Goal: Task Accomplishment & Management: Use online tool/utility

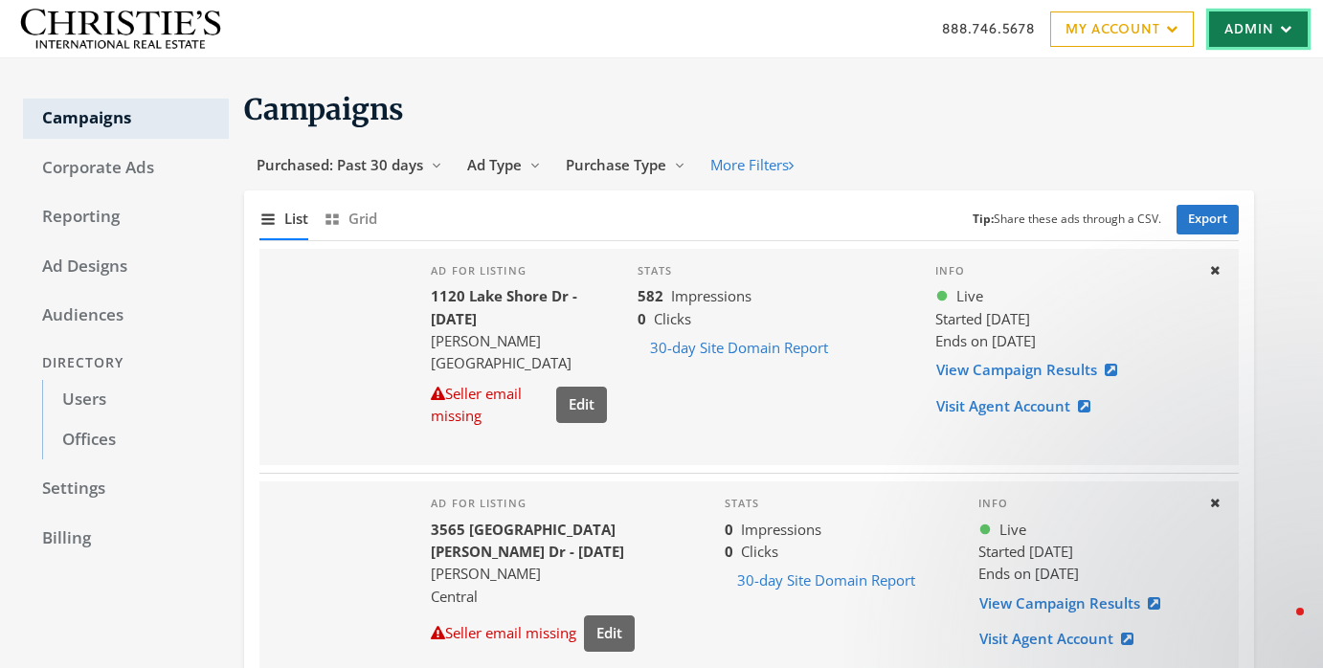
click at [1242, 26] on link "Admin" at bounding box center [1258, 28] width 99 height 35
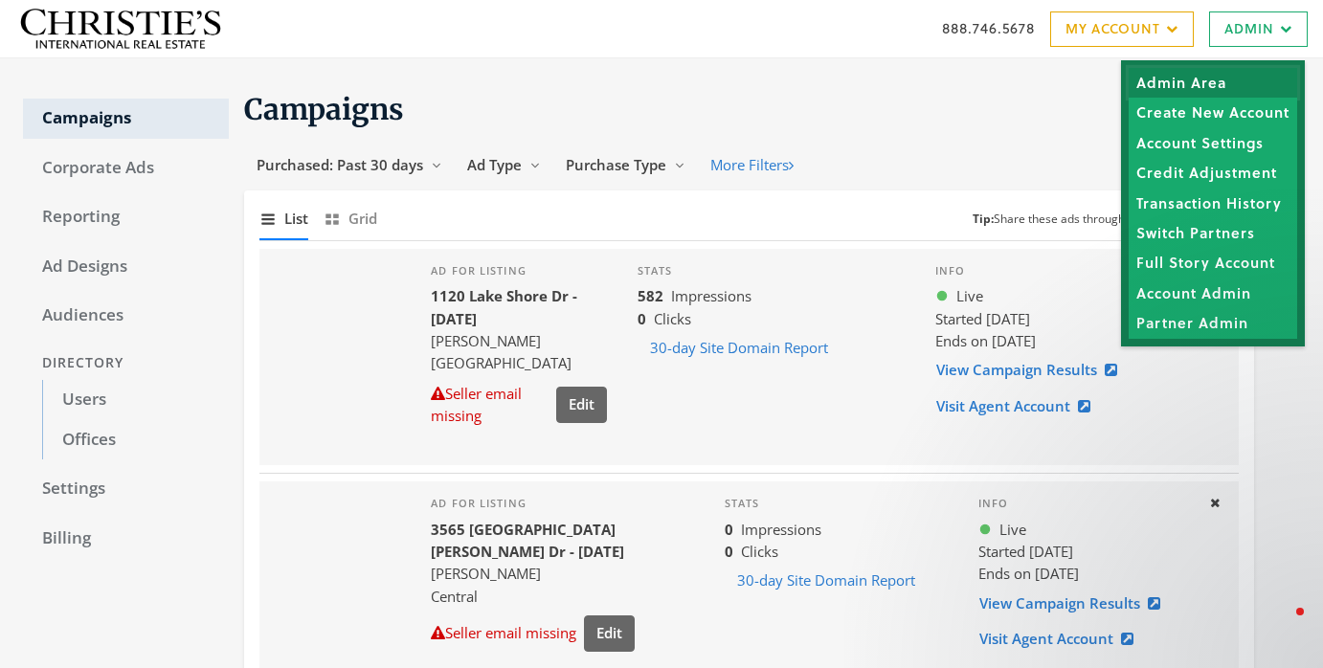
click at [1203, 82] on link "Admin Area" at bounding box center [1212, 83] width 168 height 30
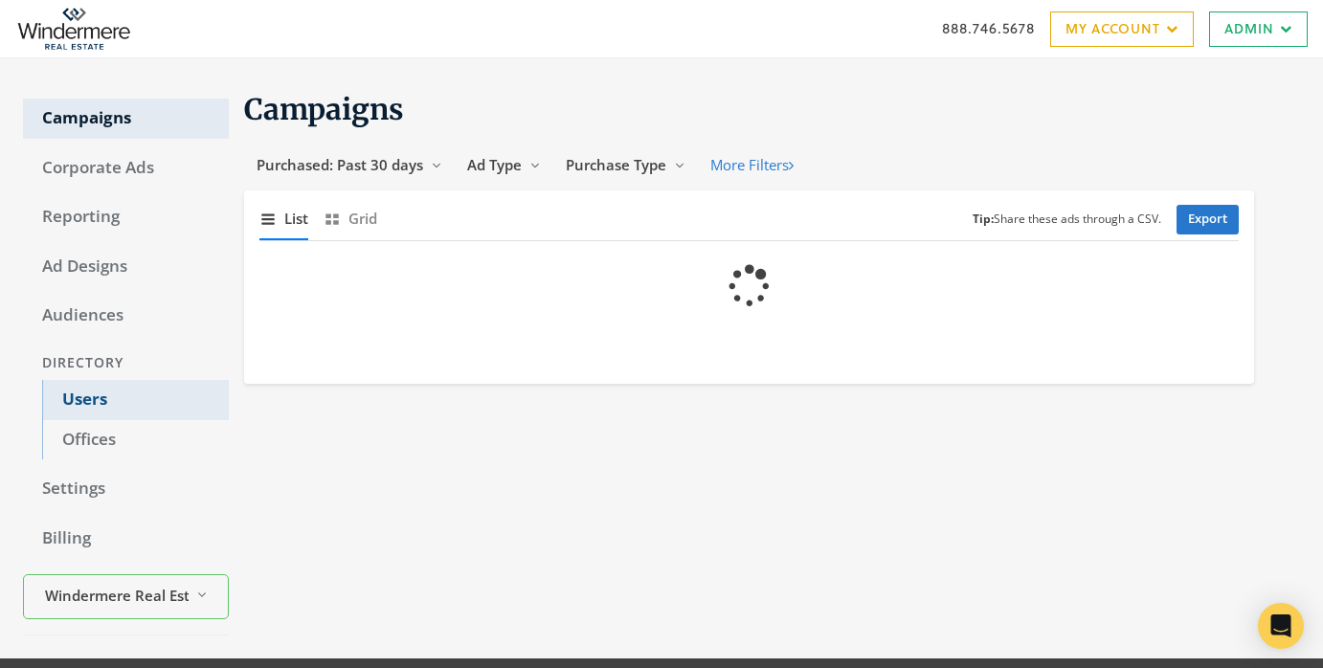
click at [162, 383] on link "Users" at bounding box center [135, 400] width 187 height 40
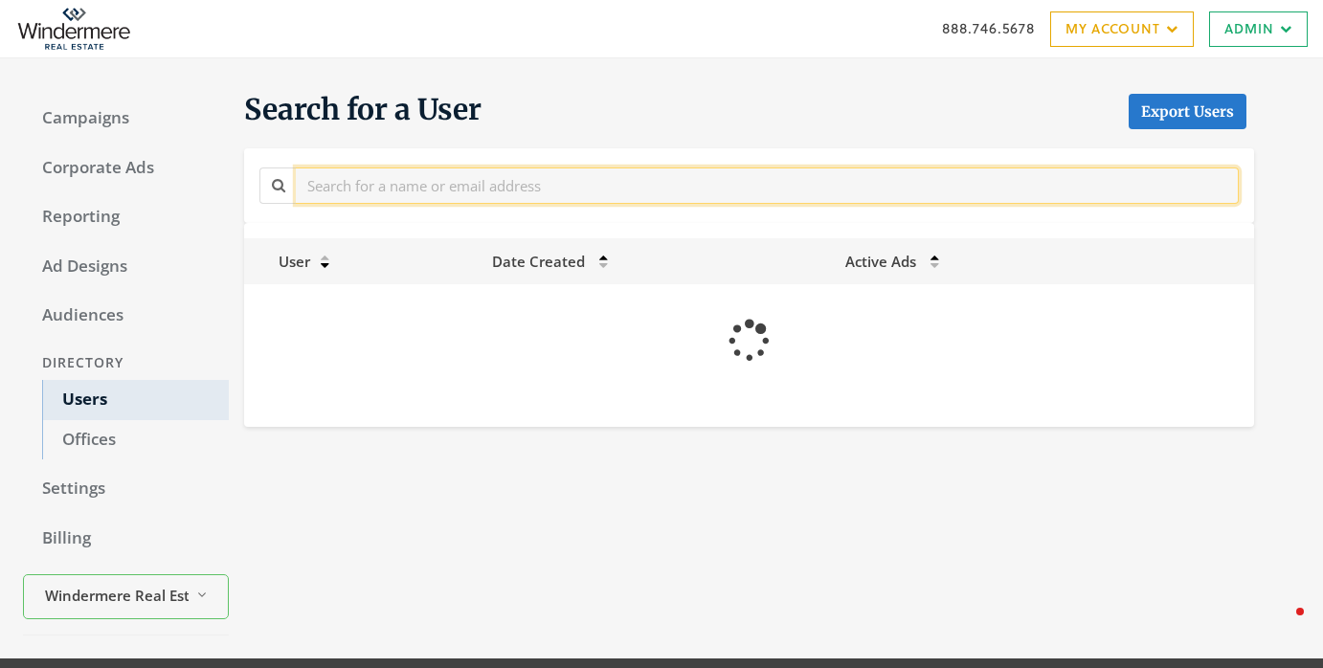
click at [406, 190] on input "text" at bounding box center [767, 184] width 943 height 35
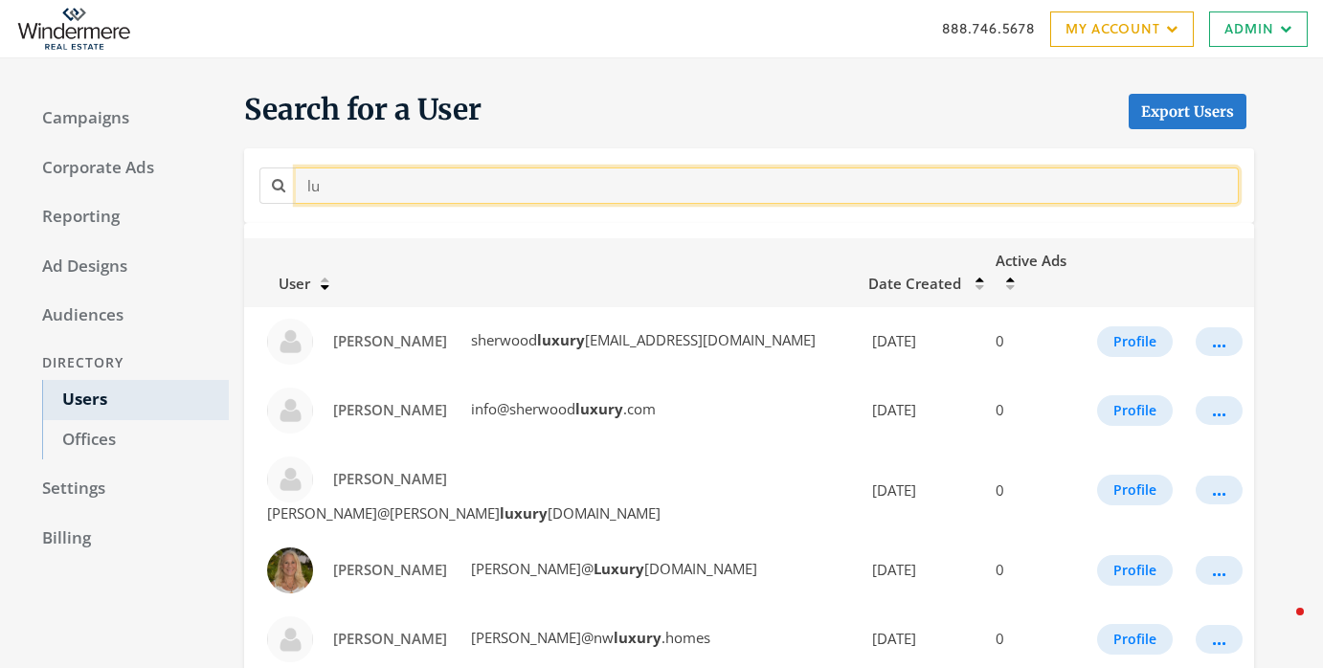
type input "l"
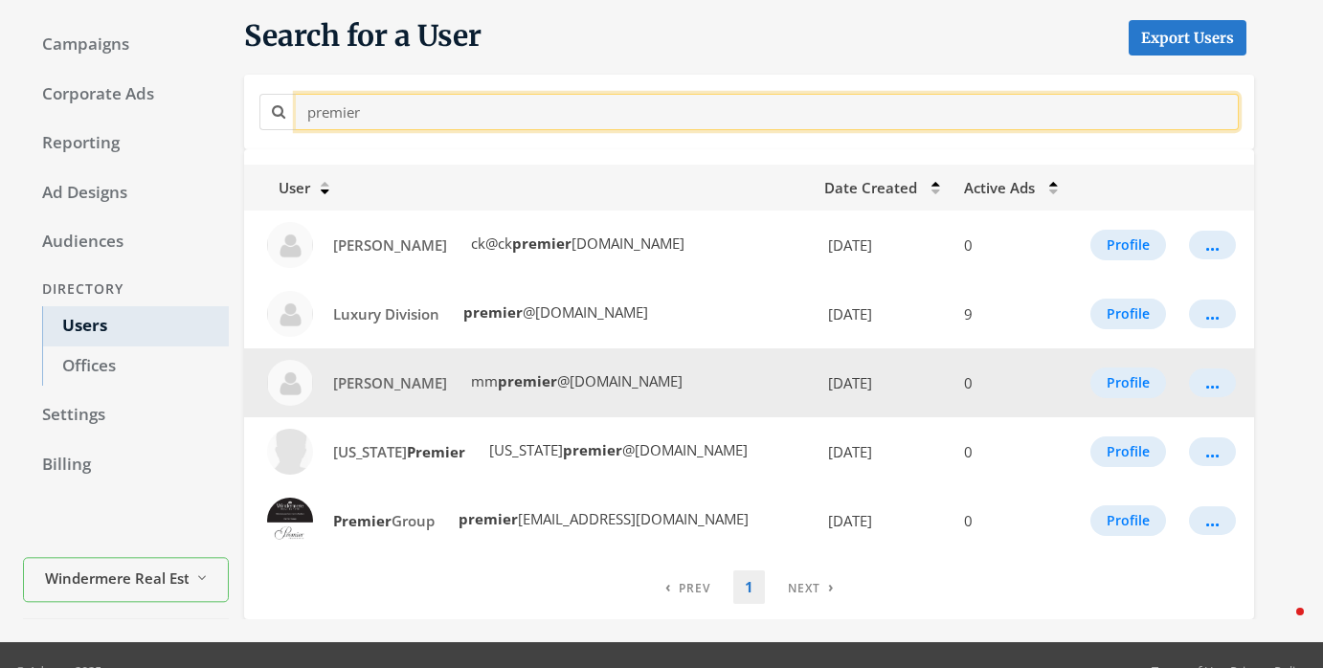
scroll to position [105, 0]
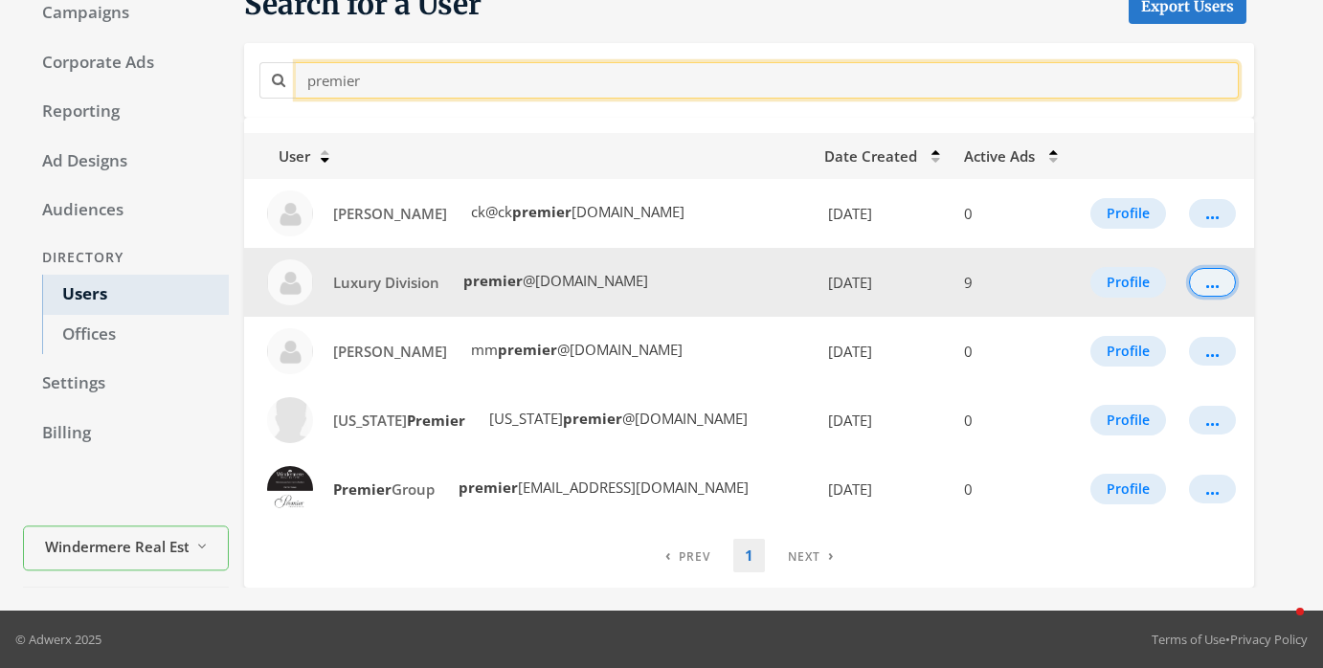
type input "premier"
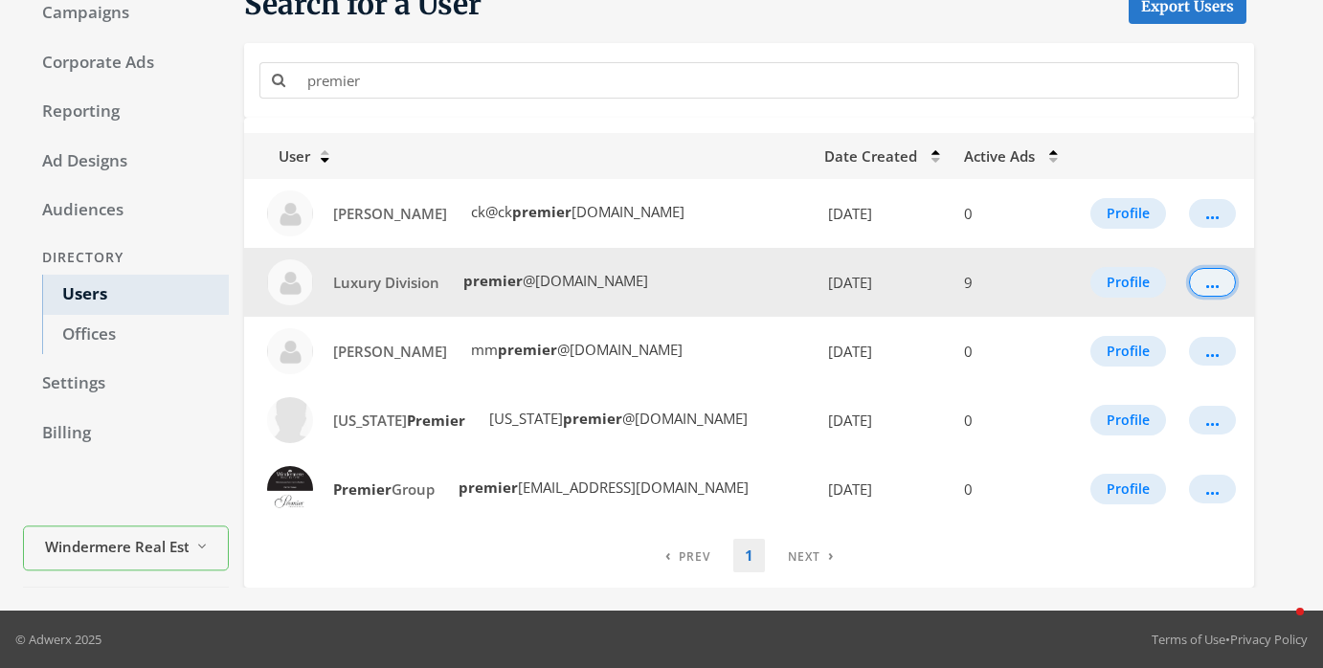
click at [1217, 286] on button "..." at bounding box center [1212, 282] width 47 height 29
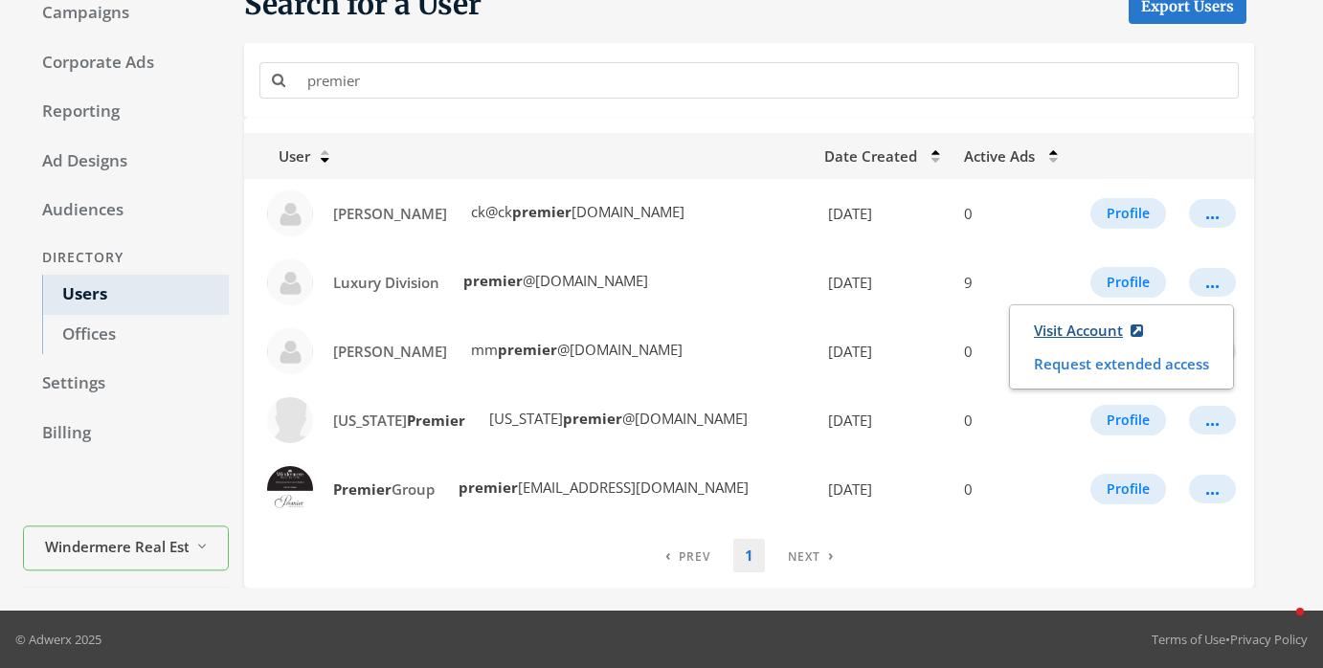
click at [1070, 335] on link "Visit Account" at bounding box center [1088, 330] width 134 height 35
